Goal: Information Seeking & Learning: Learn about a topic

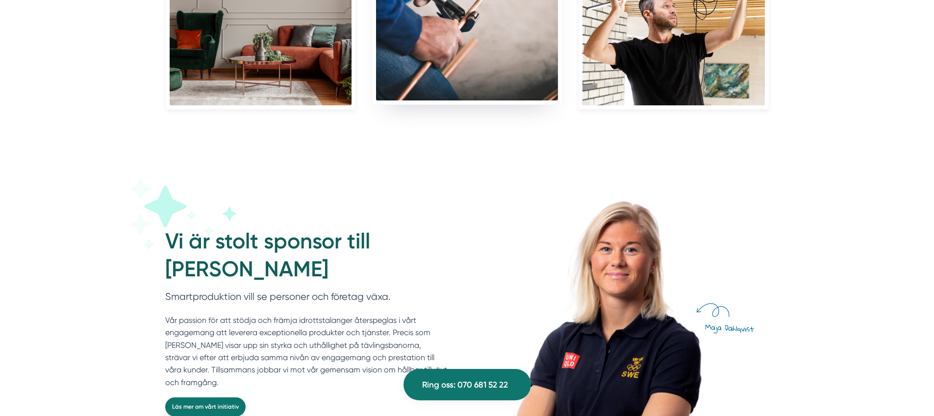
scroll to position [2311, 0]
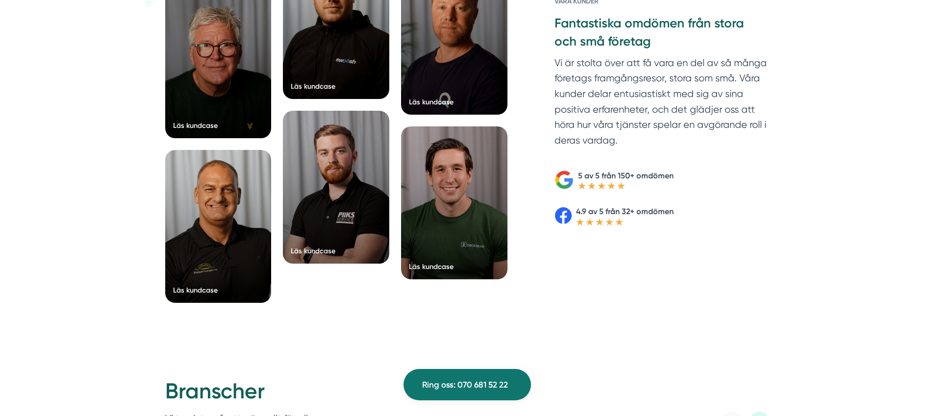
click at [112, 74] on div "Läs kundcase Läs kundcase Läs kundcase Läs kundcase" at bounding box center [467, 130] width 934 height 447
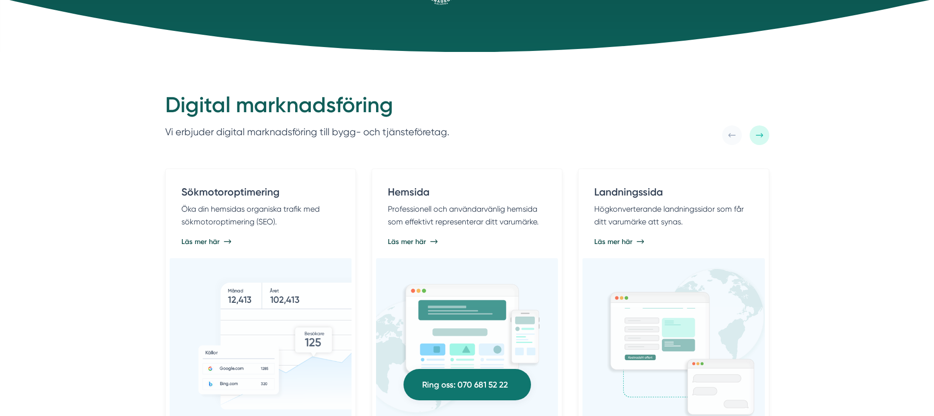
scroll to position [0, 0]
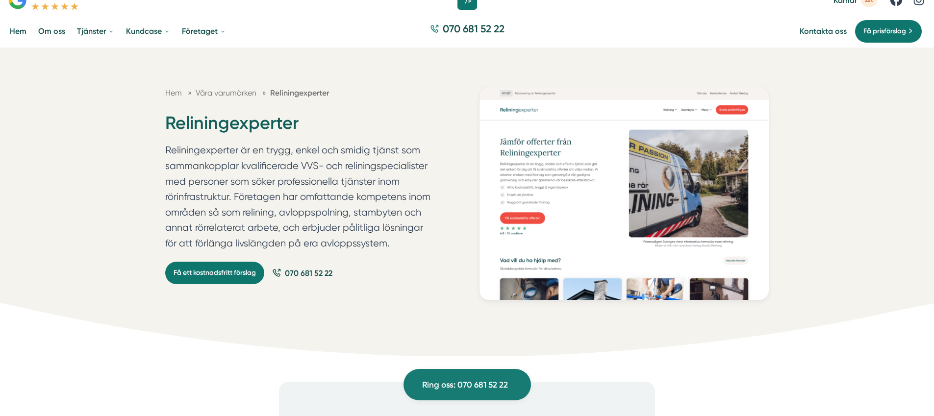
scroll to position [33, 0]
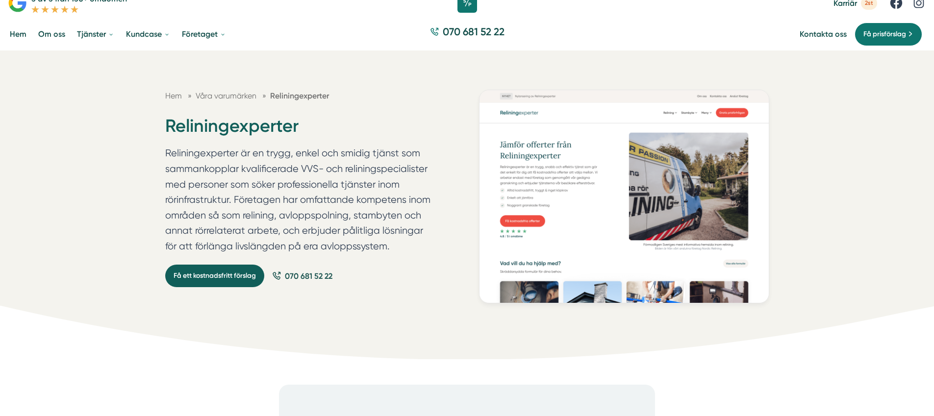
click at [233, 282] on link "Få ett kostnadsfritt förslag" at bounding box center [214, 276] width 99 height 23
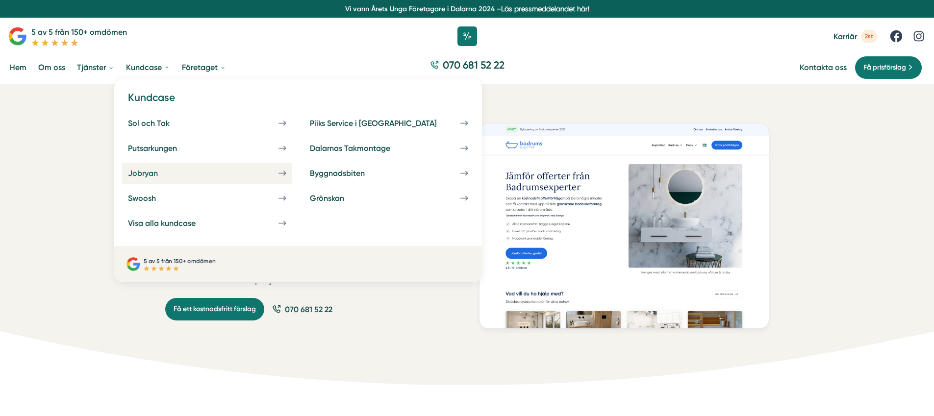
click at [134, 172] on div "Jobryan" at bounding box center [154, 173] width 53 height 9
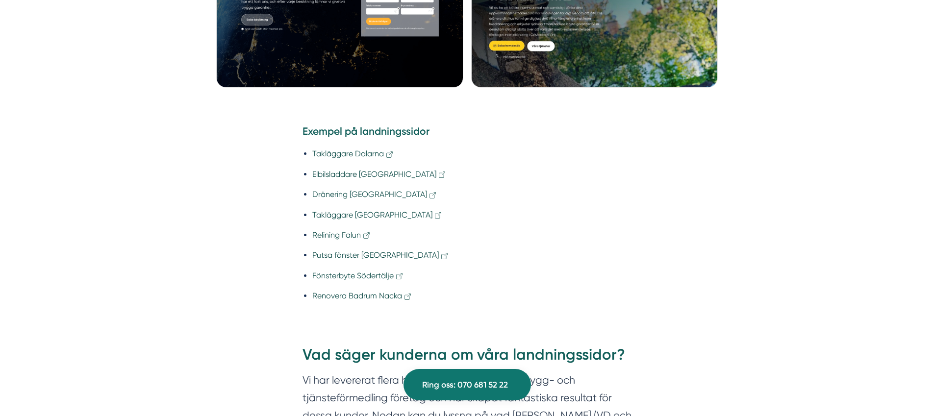
scroll to position [806, 0]
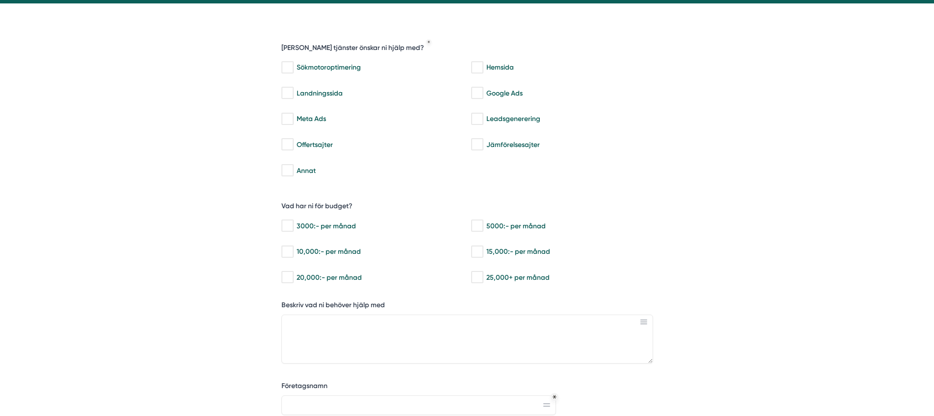
scroll to position [68, 0]
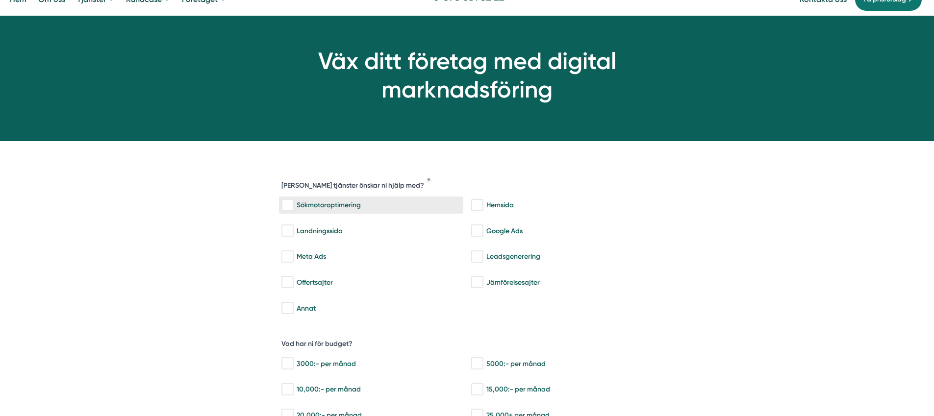
click at [324, 204] on div "Sökmotoroptimering" at bounding box center [370, 205] width 179 height 10
click at [293, 204] on input "Sökmotoroptimering" at bounding box center [286, 205] width 11 height 10
click at [324, 204] on div "Sökmotoroptimering" at bounding box center [370, 205] width 179 height 10
click at [293, 204] on input "Sökmotoroptimering" at bounding box center [286, 205] width 11 height 10
checkbox input "false"
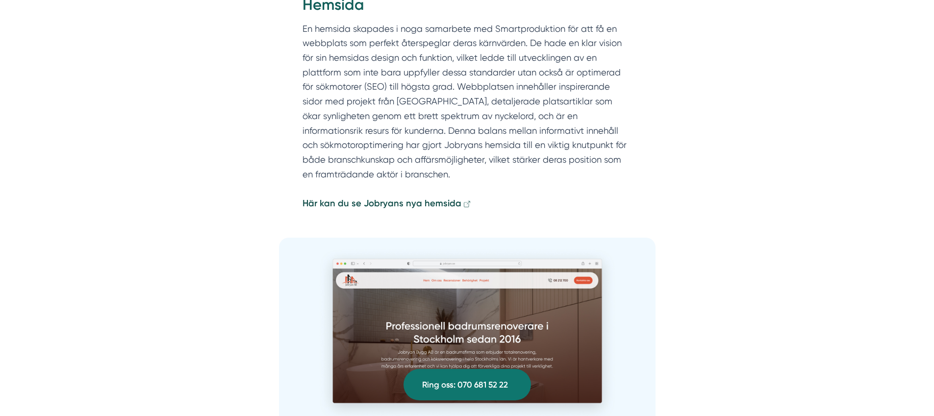
scroll to position [1160, 0]
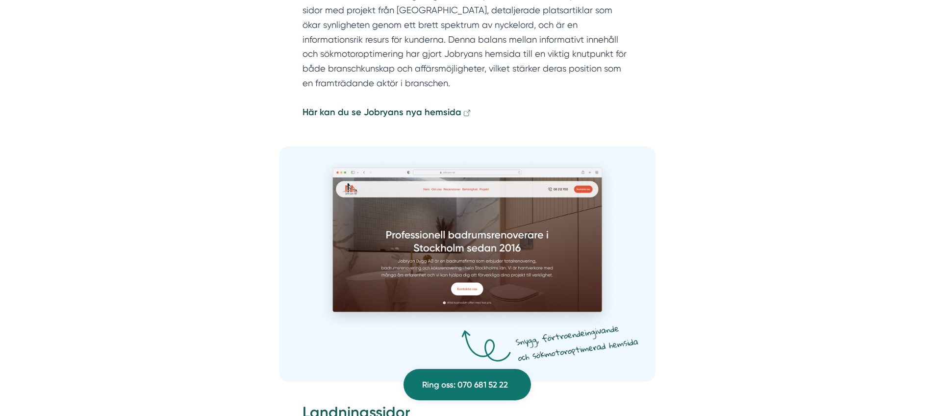
click at [413, 103] on p "En hemsida skapades i noga samarbete med Smartproduktion för att få en webbplat…" at bounding box center [466, 25] width 329 height 190
click at [415, 107] on strong "Här kan du se Jobryans nya hemsida" at bounding box center [381, 112] width 159 height 11
